Goal: Find specific page/section

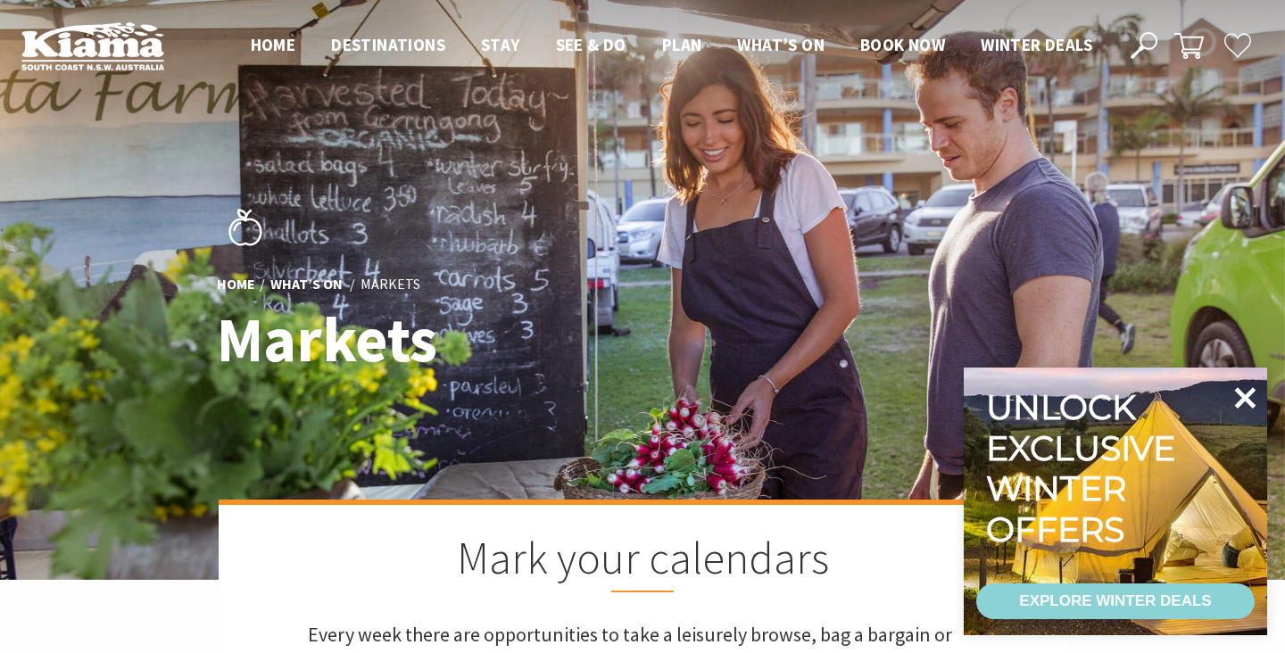
scroll to position [615, 1281]
click at [1240, 402] on icon at bounding box center [1245, 397] width 21 height 21
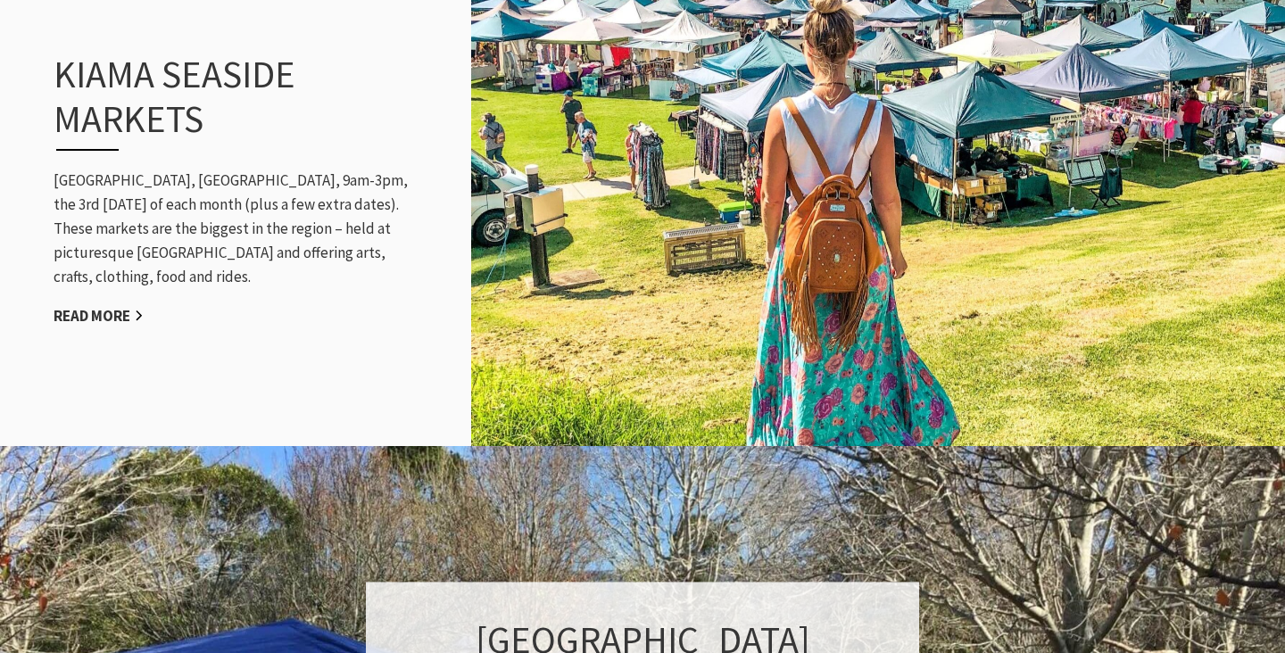
scroll to position [1787, 0]
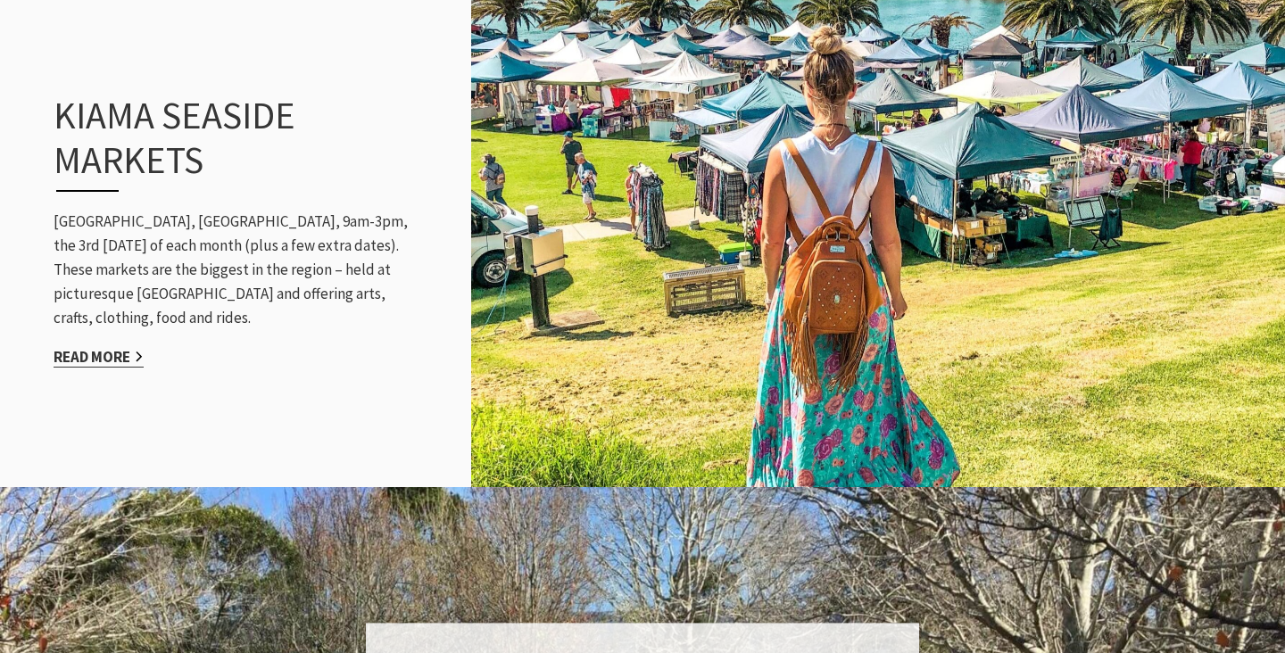
click at [88, 347] on link "Read More" at bounding box center [99, 357] width 90 height 21
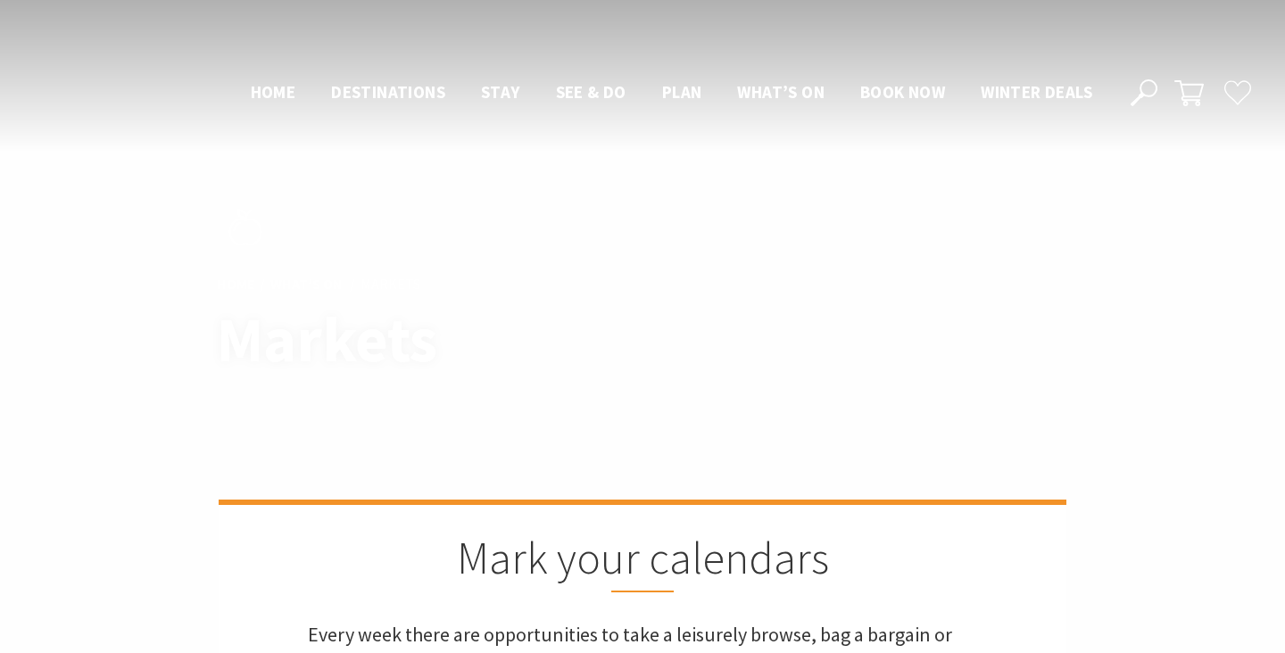
scroll to position [1787, 0]
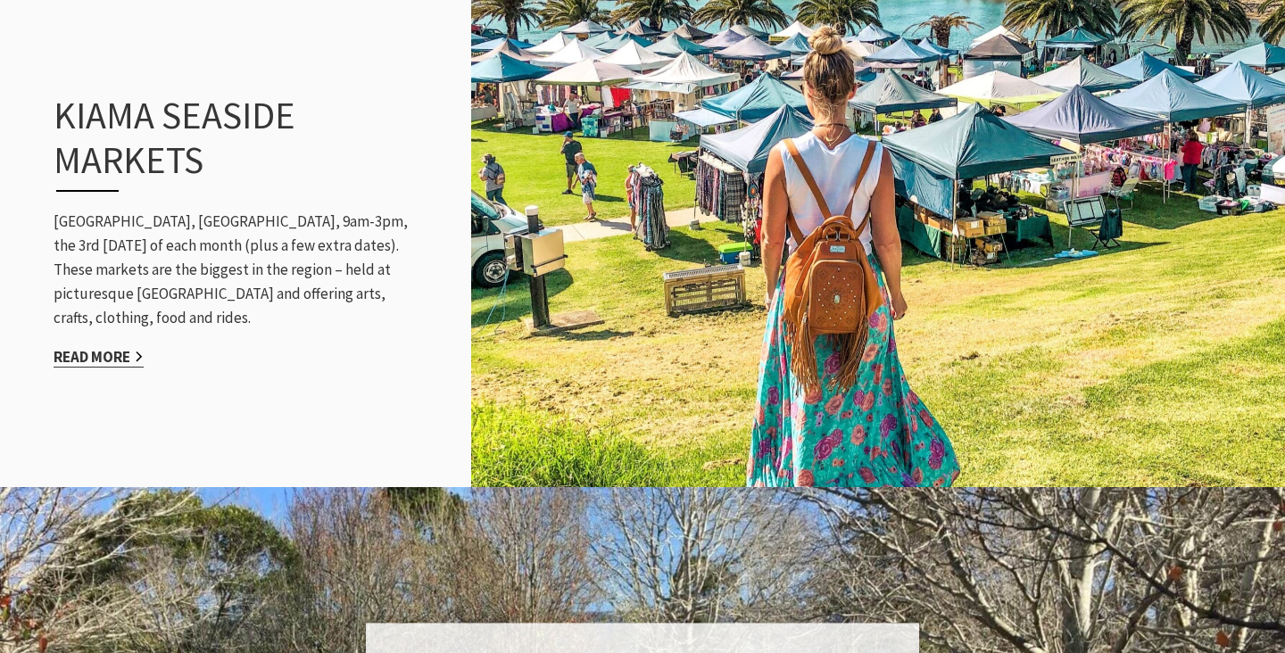
click at [91, 347] on link "Read More" at bounding box center [99, 357] width 90 height 21
